Goal: Navigation & Orientation: Find specific page/section

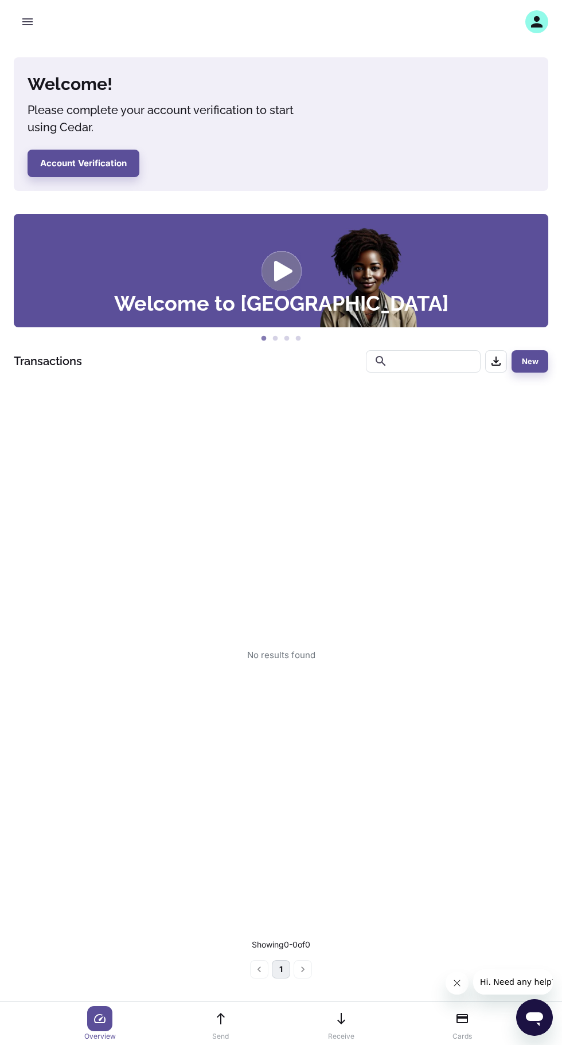
click at [534, 27] on icon "button" at bounding box center [536, 21] width 11 height 11
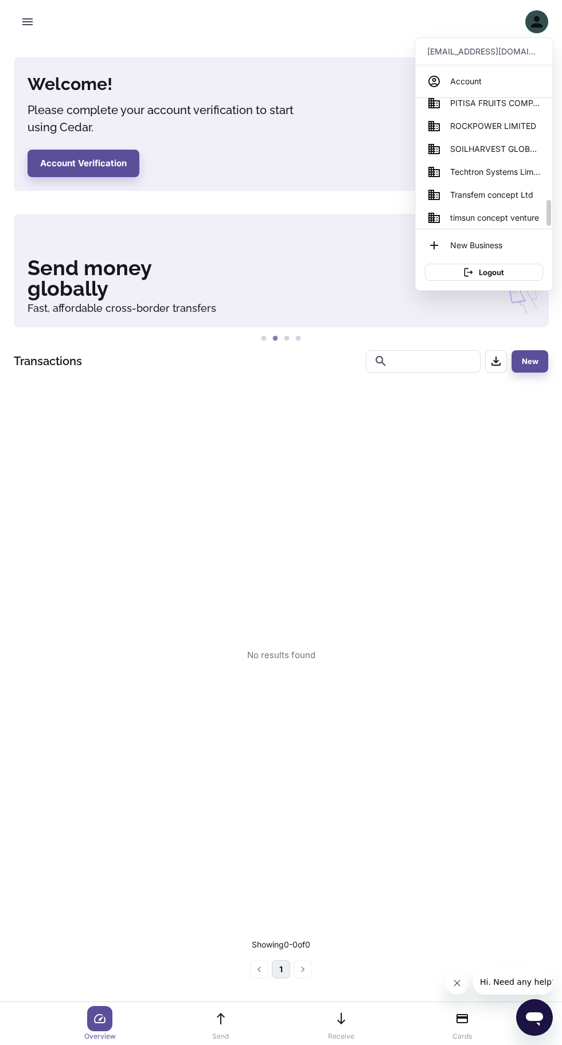
scroll to position [514, 0]
click at [489, 150] on span "SOILHARVEST GLOBAL BUSINESS SERVICES" at bounding box center [495, 150] width 91 height 13
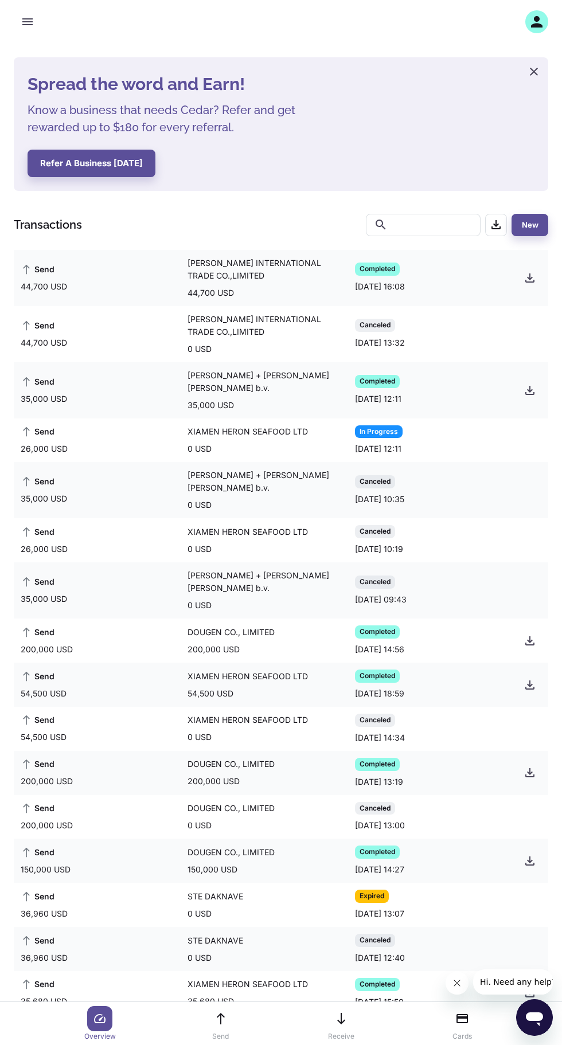
click at [526, 384] on icon "button" at bounding box center [530, 391] width 14 height 14
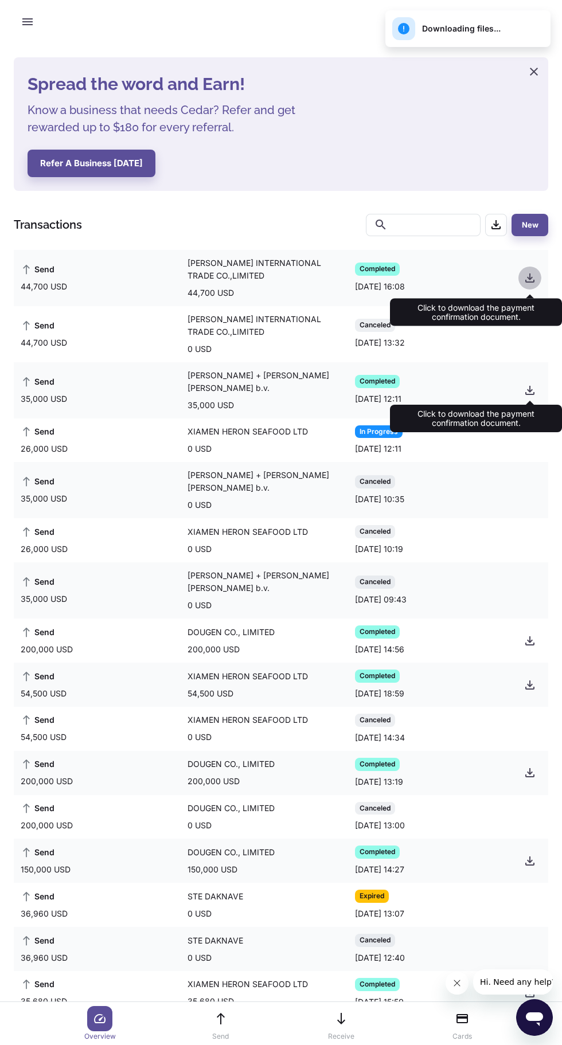
click at [530, 271] on icon "button" at bounding box center [530, 278] width 14 height 14
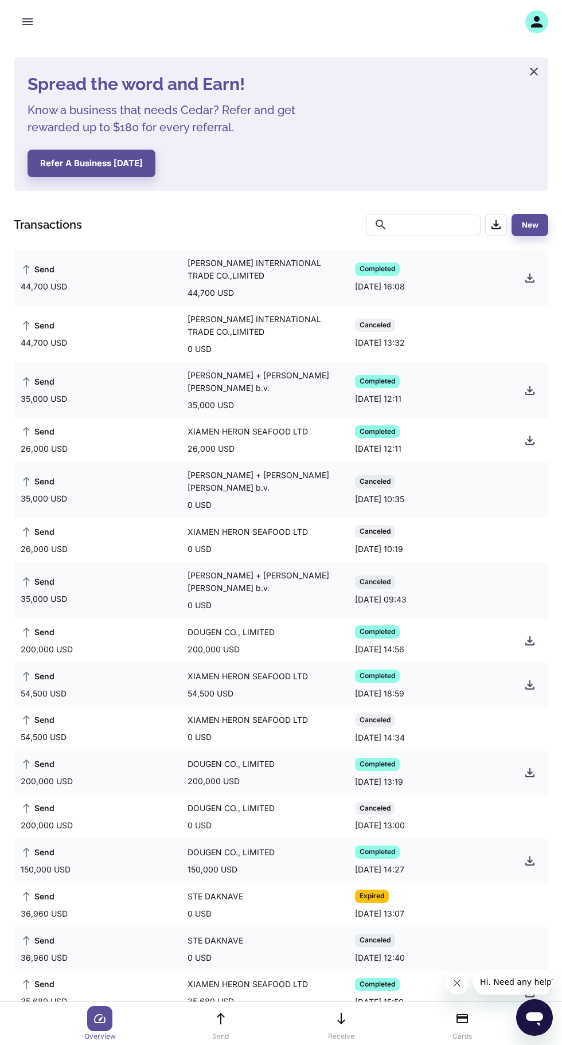
click at [526, 434] on icon "button" at bounding box center [530, 441] width 14 height 14
click at [537, 22] on icon "button" at bounding box center [536, 21] width 11 height 11
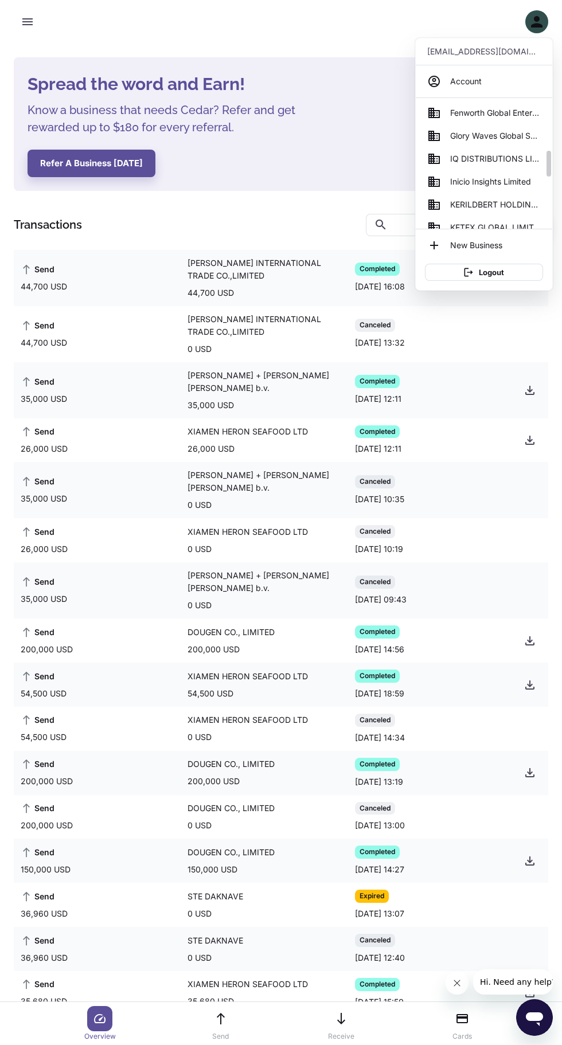
scroll to position [255, 0]
click at [454, 130] on span "Glory Waves Global System Co. Int Ltd" at bounding box center [495, 134] width 91 height 13
